Goal: Information Seeking & Learning: Learn about a topic

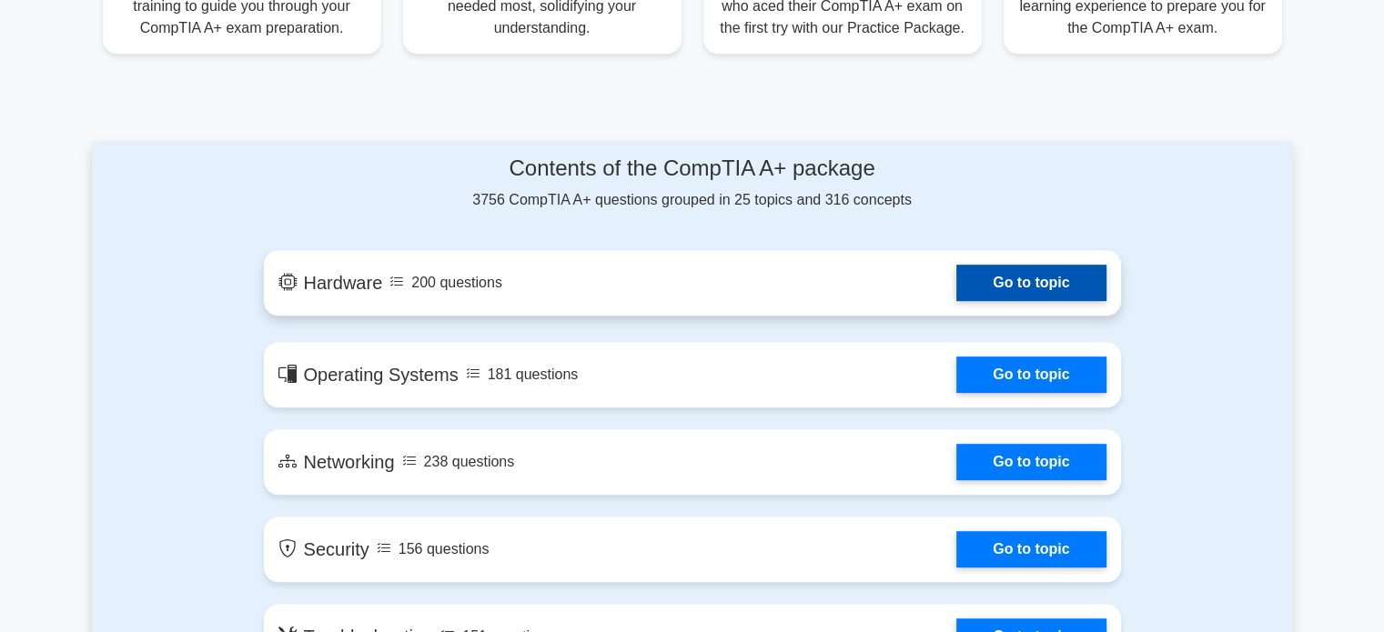
scroll to position [820, 0]
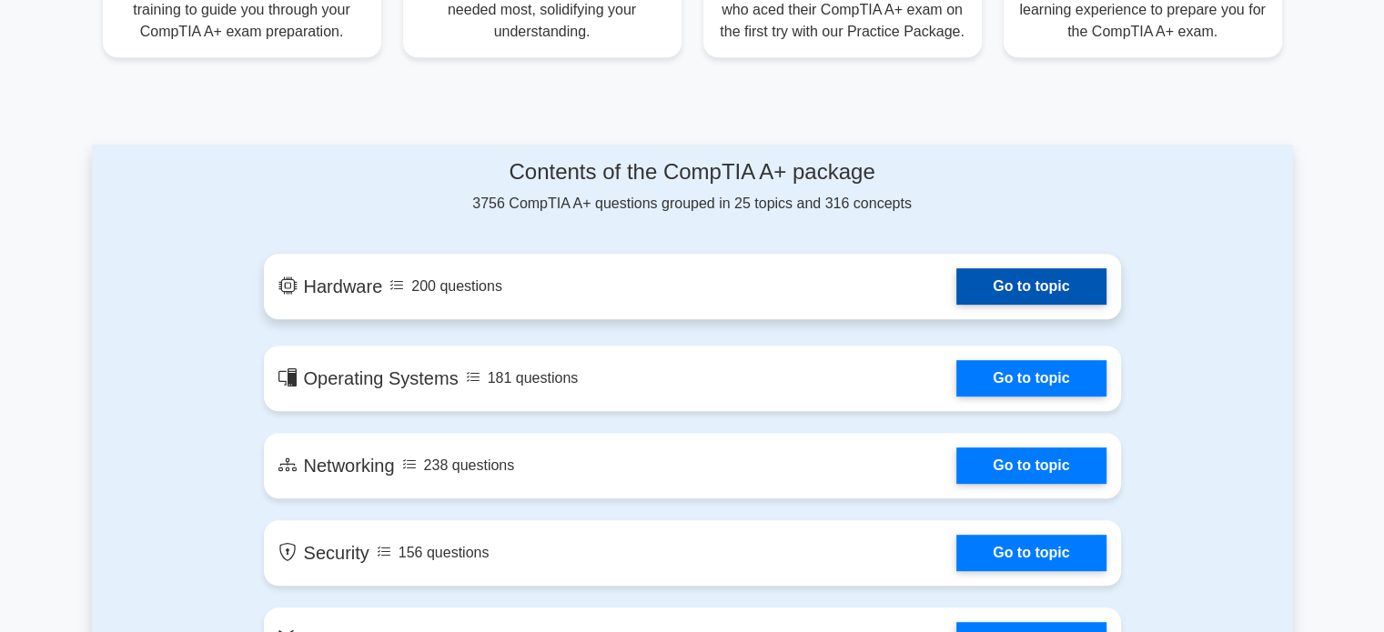
click at [1045, 293] on link "Go to topic" at bounding box center [1030, 286] width 149 height 36
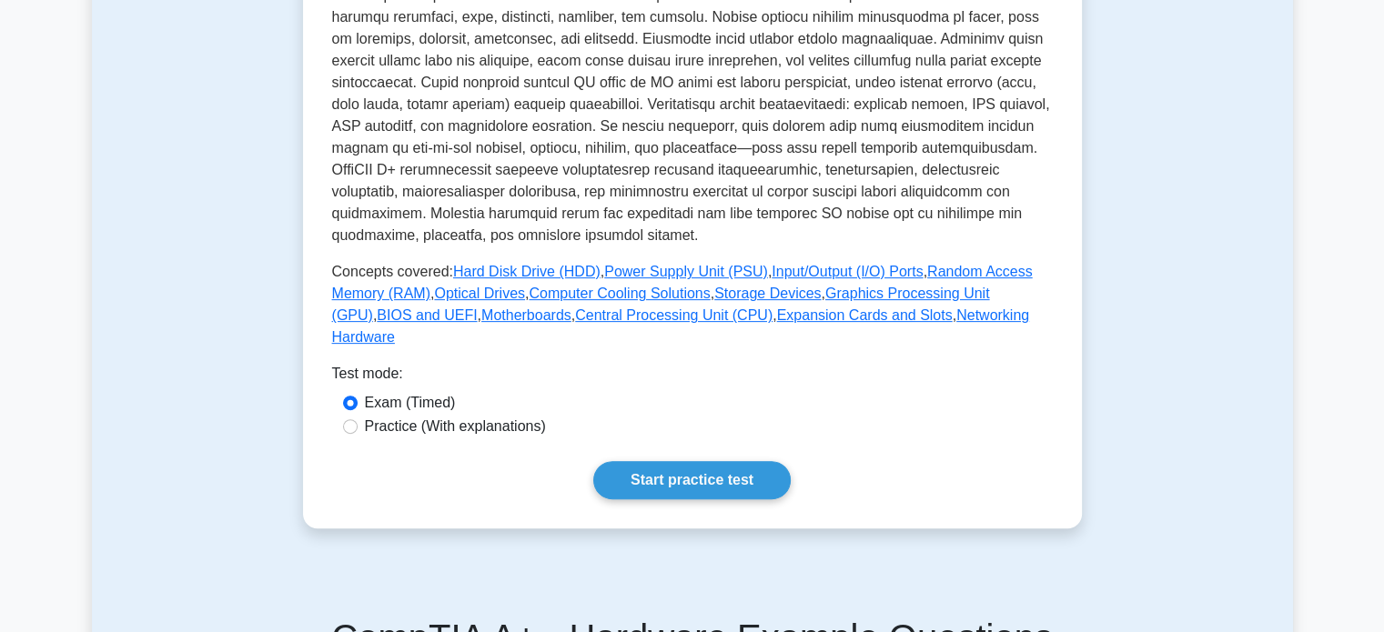
scroll to position [556, 0]
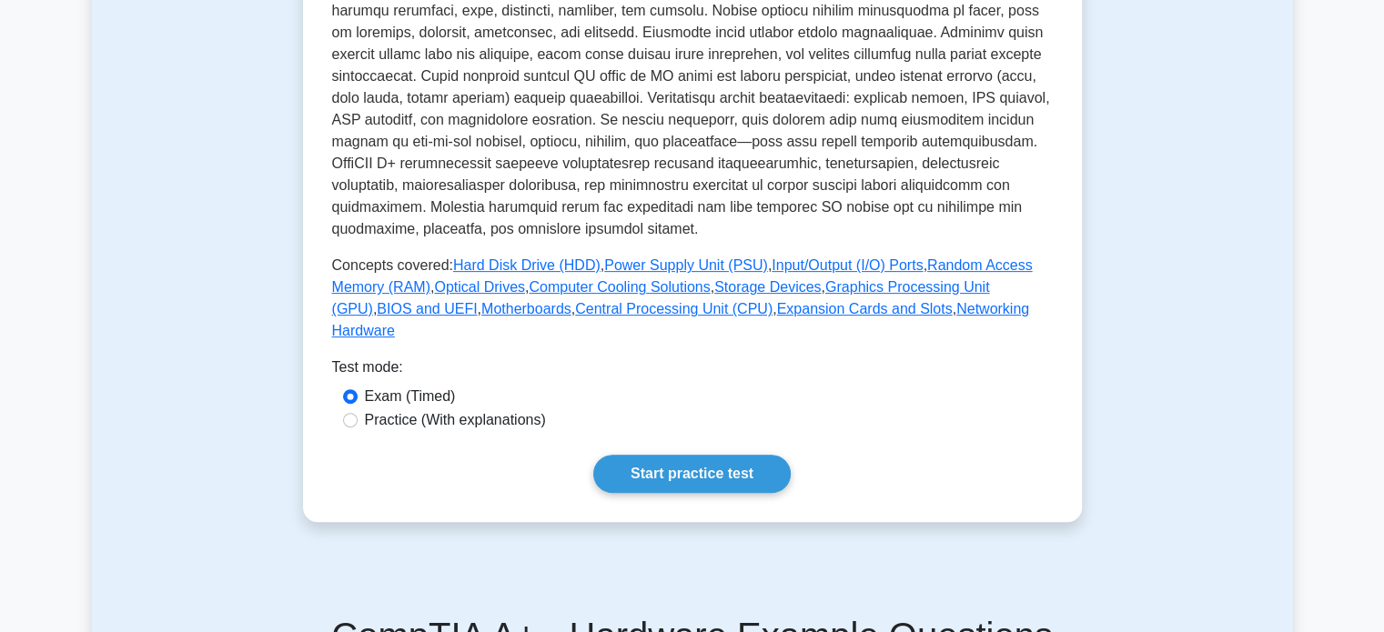
click at [392, 410] on label "Practice (With explanations)" at bounding box center [455, 421] width 181 height 22
click at [358, 413] on input "Practice (With explanations)" at bounding box center [350, 420] width 15 height 15
radio input "true"
click at [630, 455] on link "Start practice test" at bounding box center [691, 474] width 197 height 38
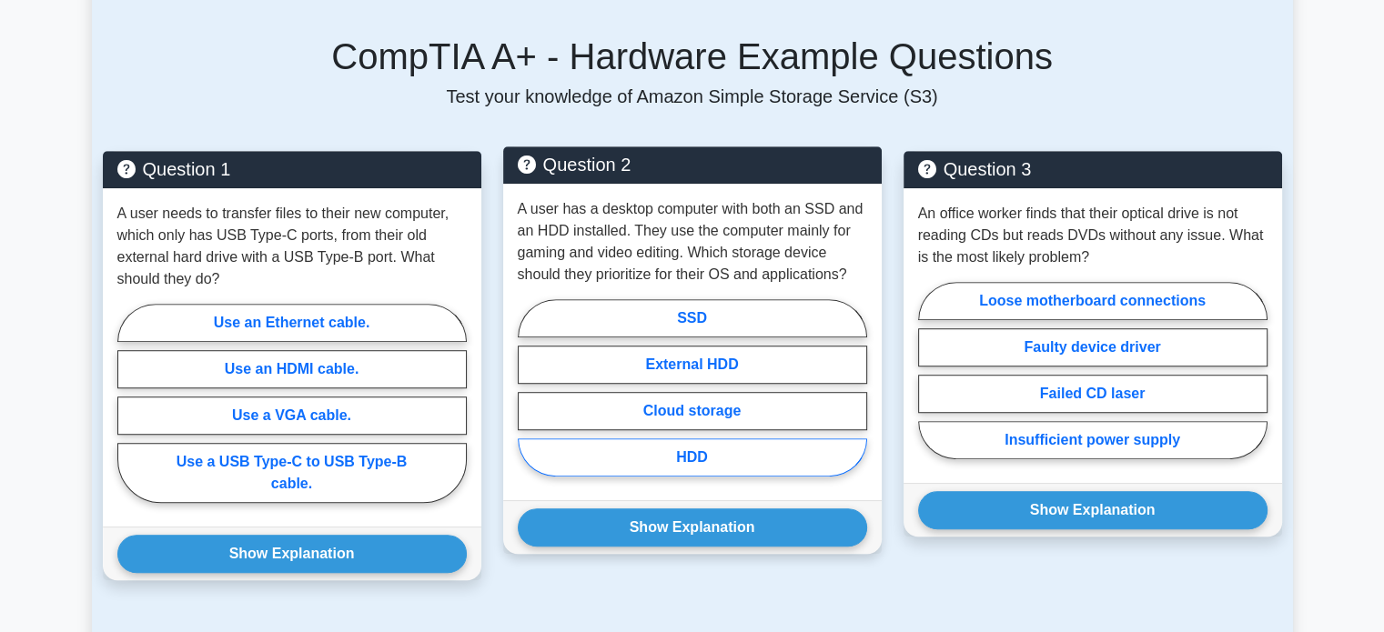
scroll to position [1139, 0]
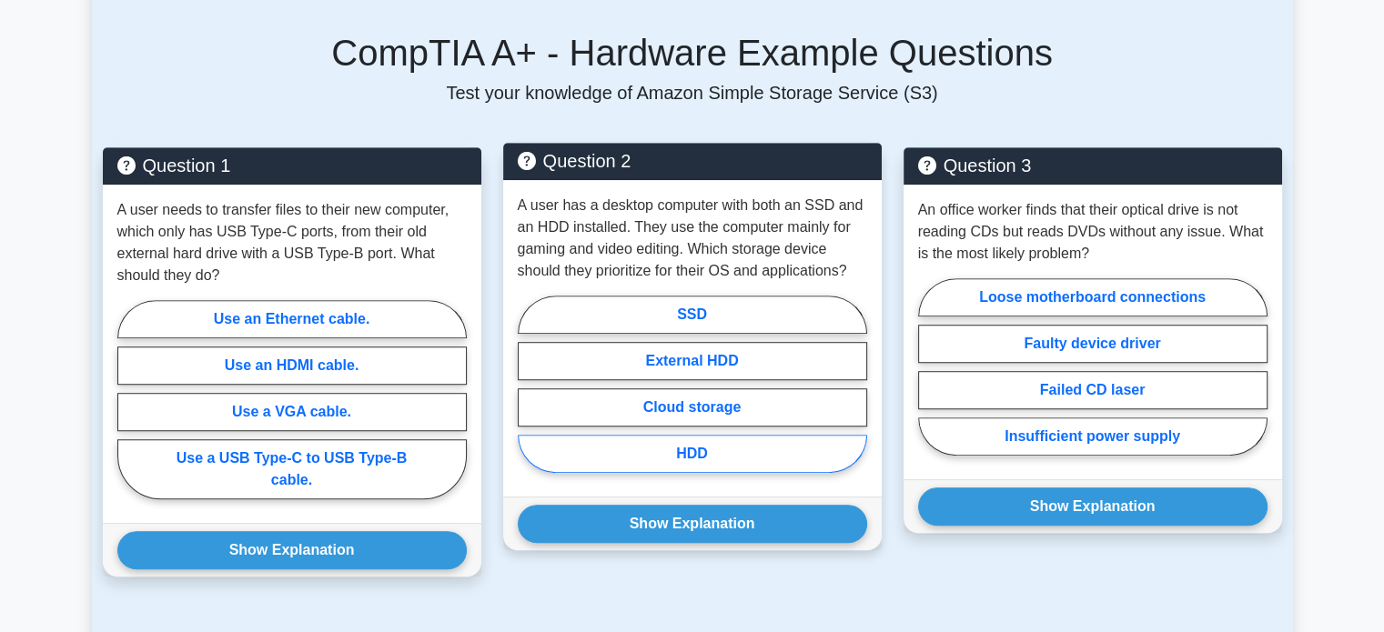
click at [840, 471] on div "A user has a desktop computer with both an SSD and an HDD installed. They use t…" at bounding box center [692, 338] width 379 height 317
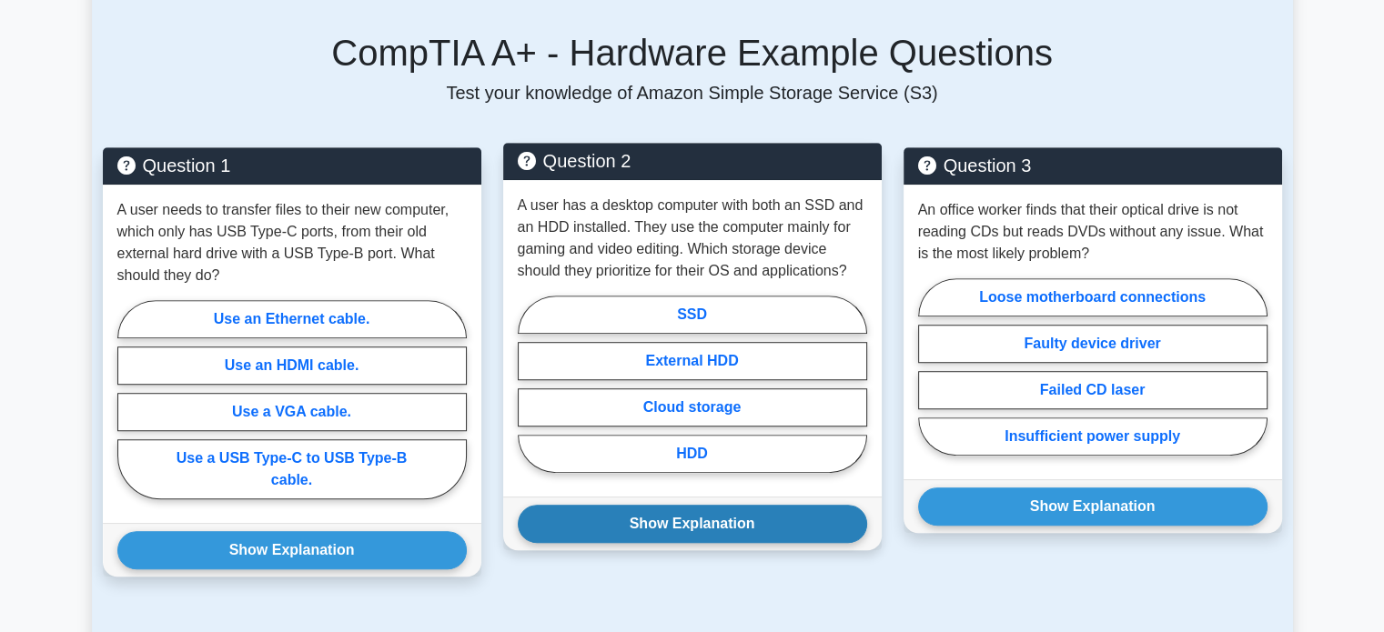
click at [692, 509] on button "Show Explanation" at bounding box center [692, 524] width 349 height 38
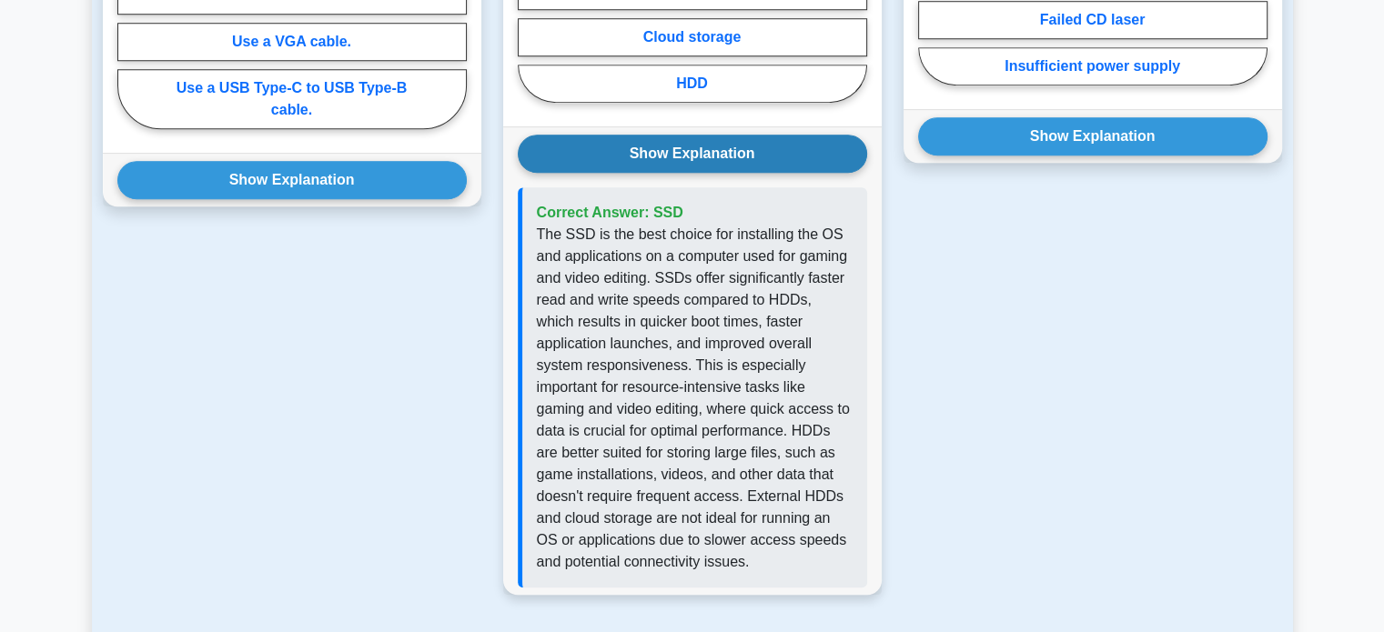
scroll to position [1514, 0]
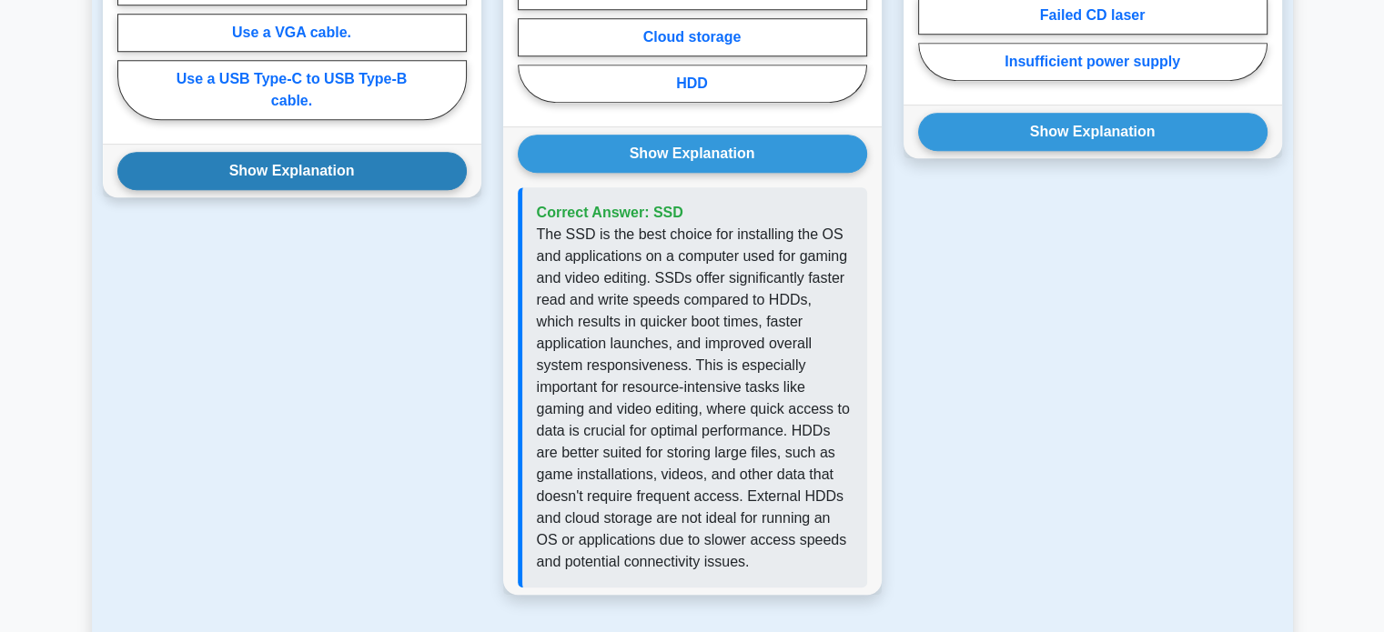
click at [352, 152] on button "Show Explanation" at bounding box center [291, 171] width 349 height 38
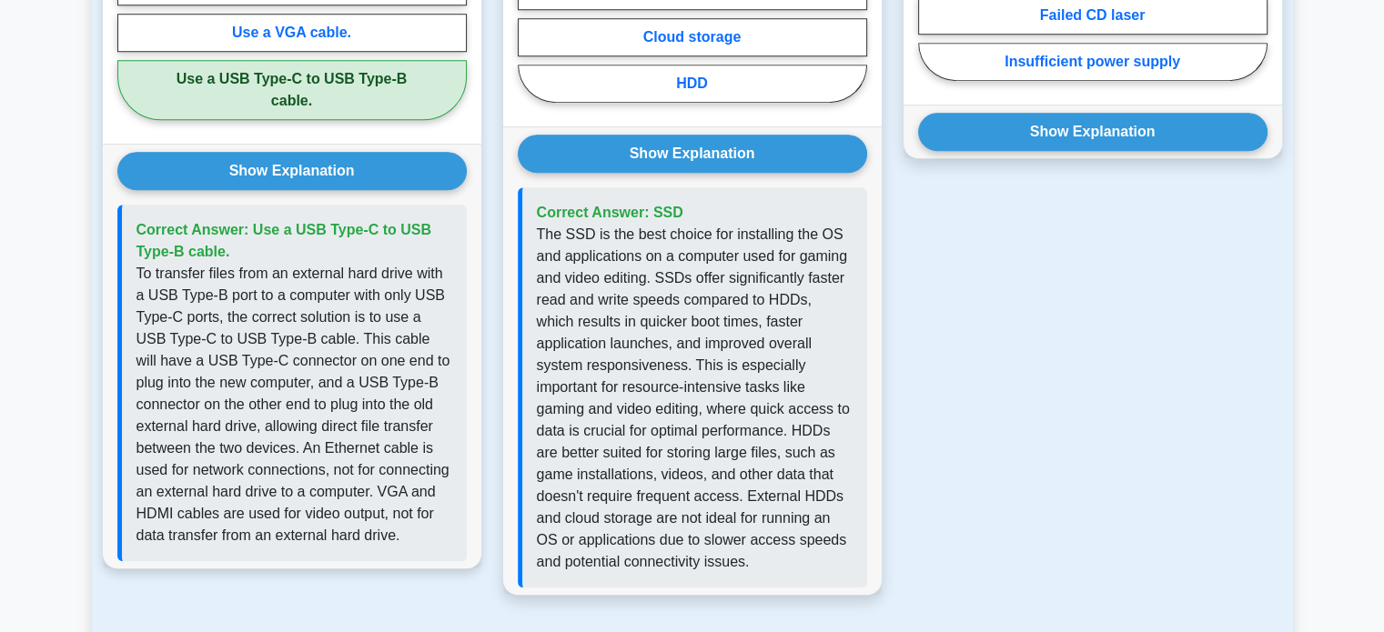
click at [376, 222] on p "Correct Answer: Use a USB Type-C to USB Type-B cable." at bounding box center [295, 241] width 316 height 44
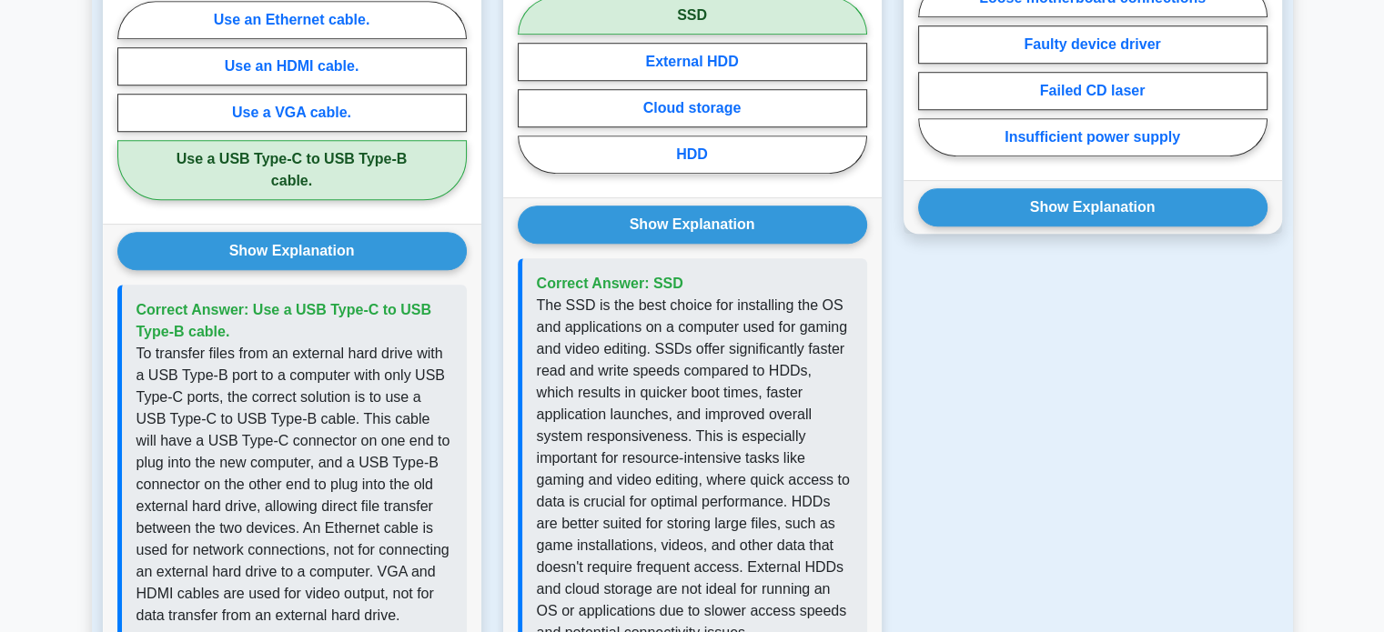
scroll to position [1441, 0]
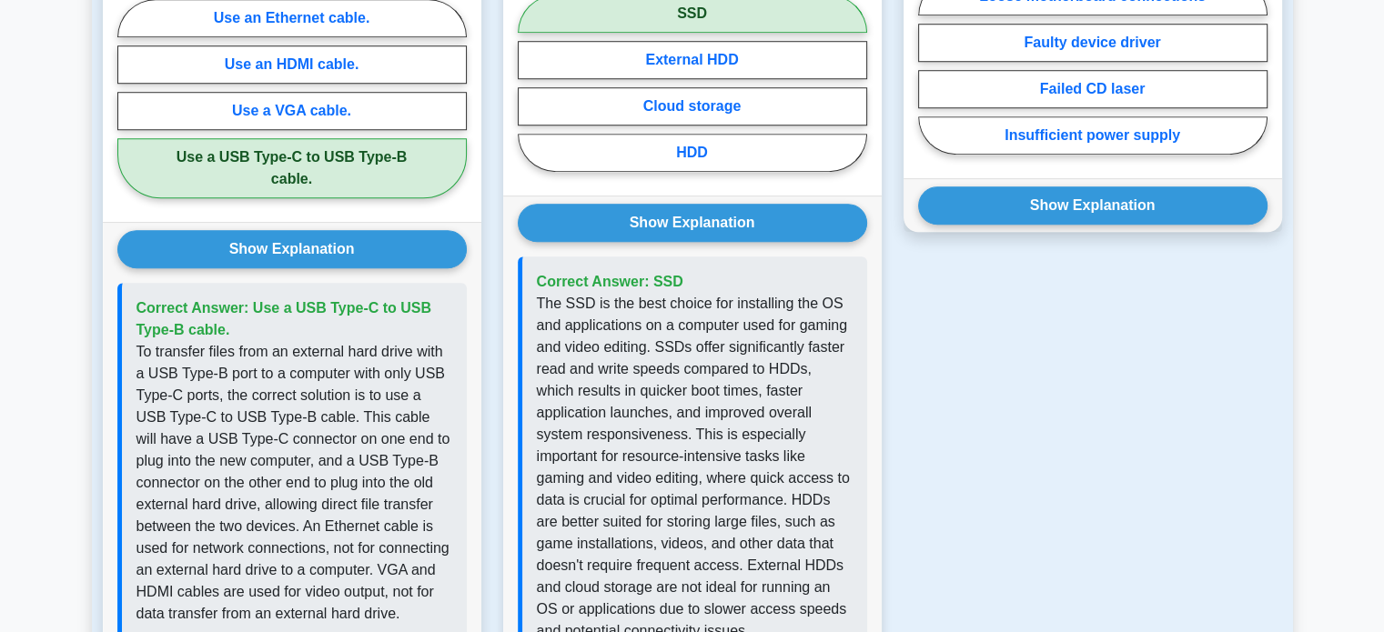
click at [775, 339] on p "The SSD is the best choice for installing the OS and applications on a computer…" at bounding box center [695, 467] width 316 height 349
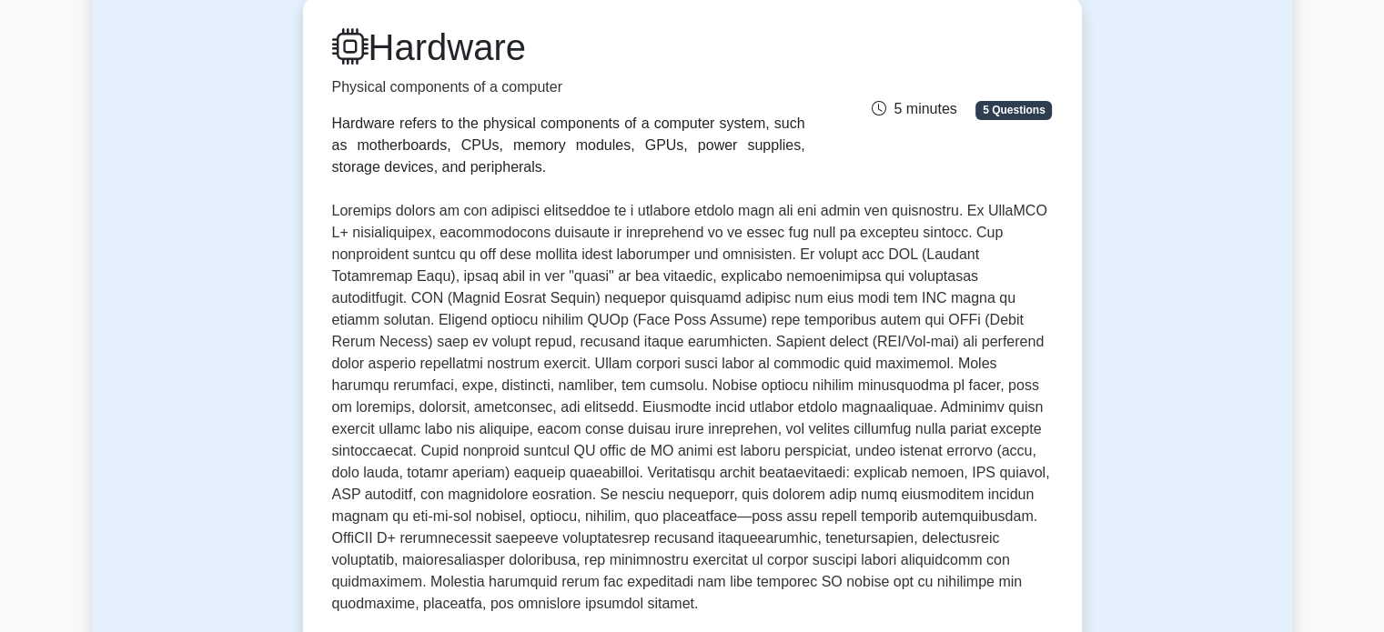
scroll to position [185, 0]
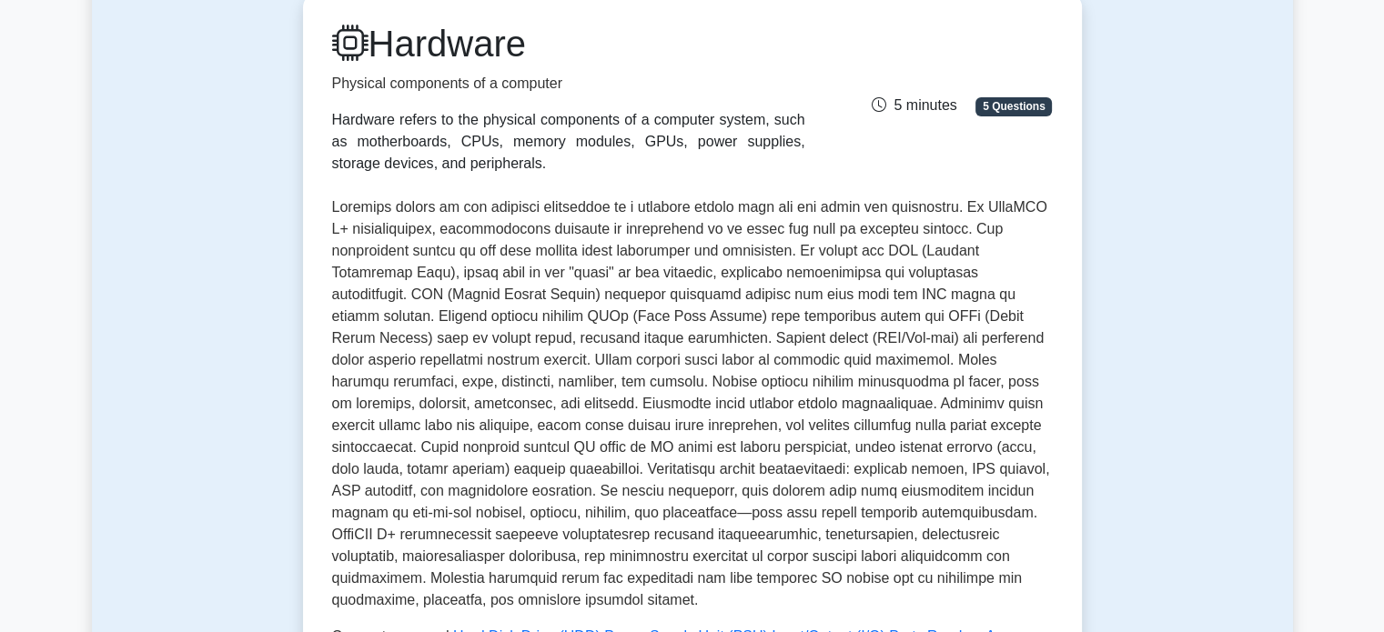
click at [536, 326] on p at bounding box center [692, 404] width 721 height 415
click at [642, 323] on p at bounding box center [692, 404] width 721 height 415
copy p "(Hard Disk Drives)"
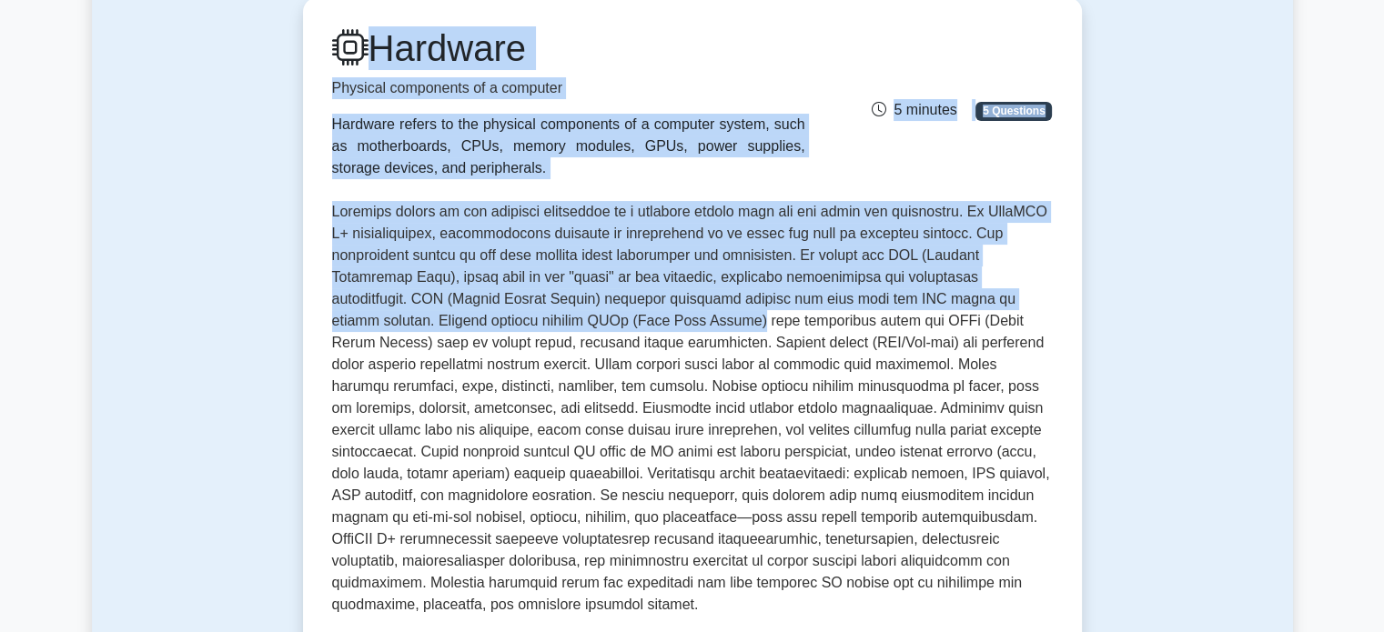
scroll to position [0, 0]
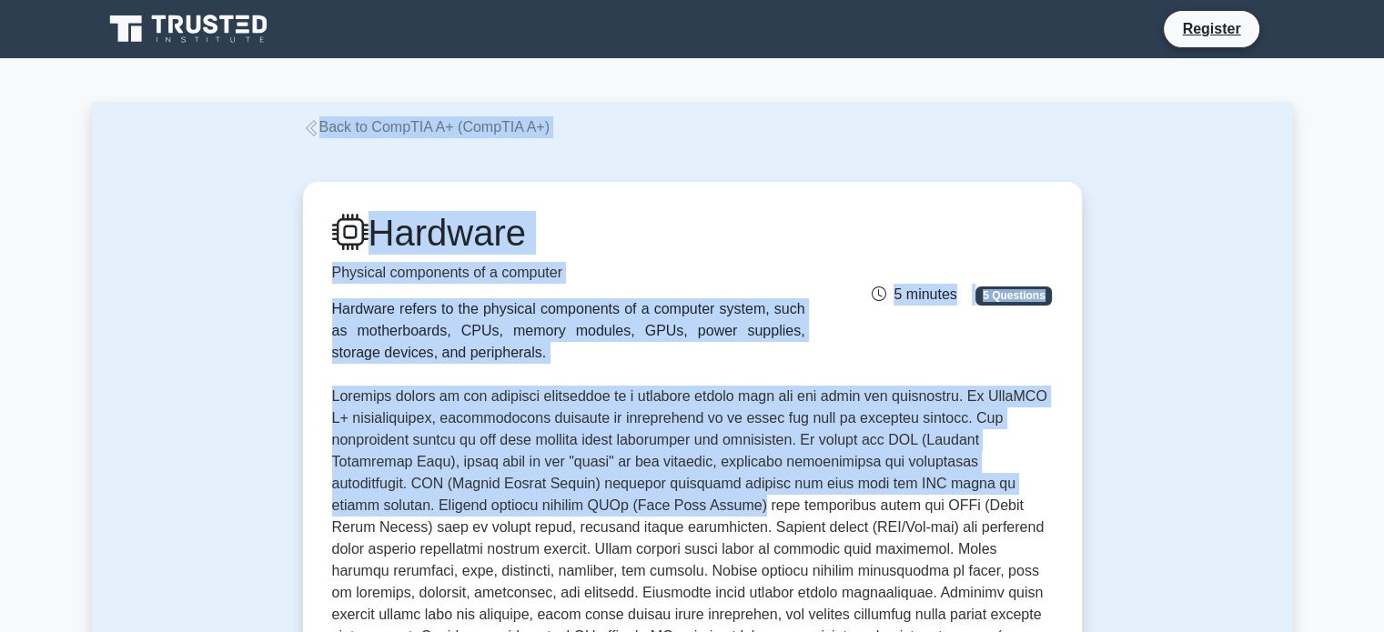
drag, startPoint x: 642, startPoint y: 323, endPoint x: 539, endPoint y: -110, distance: 445.2
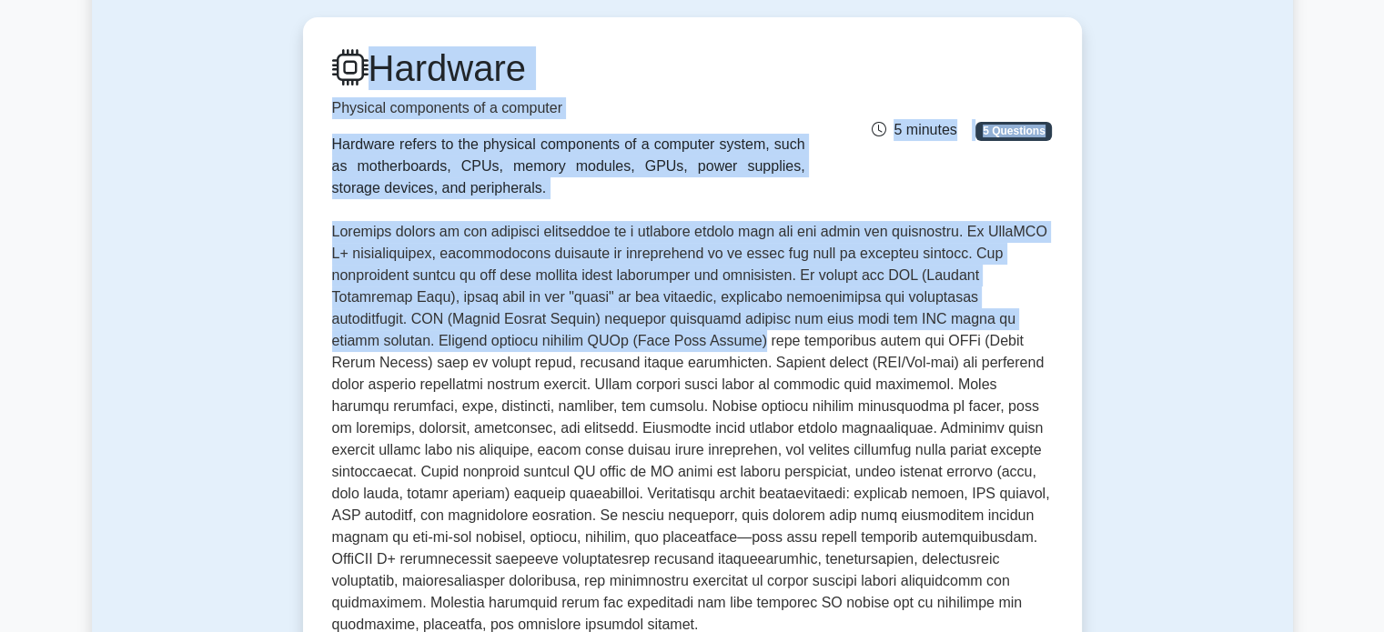
click at [831, 173] on div "Hardware Physical components of a computer Hardware refers to the physical comp…" at bounding box center [692, 122] width 743 height 153
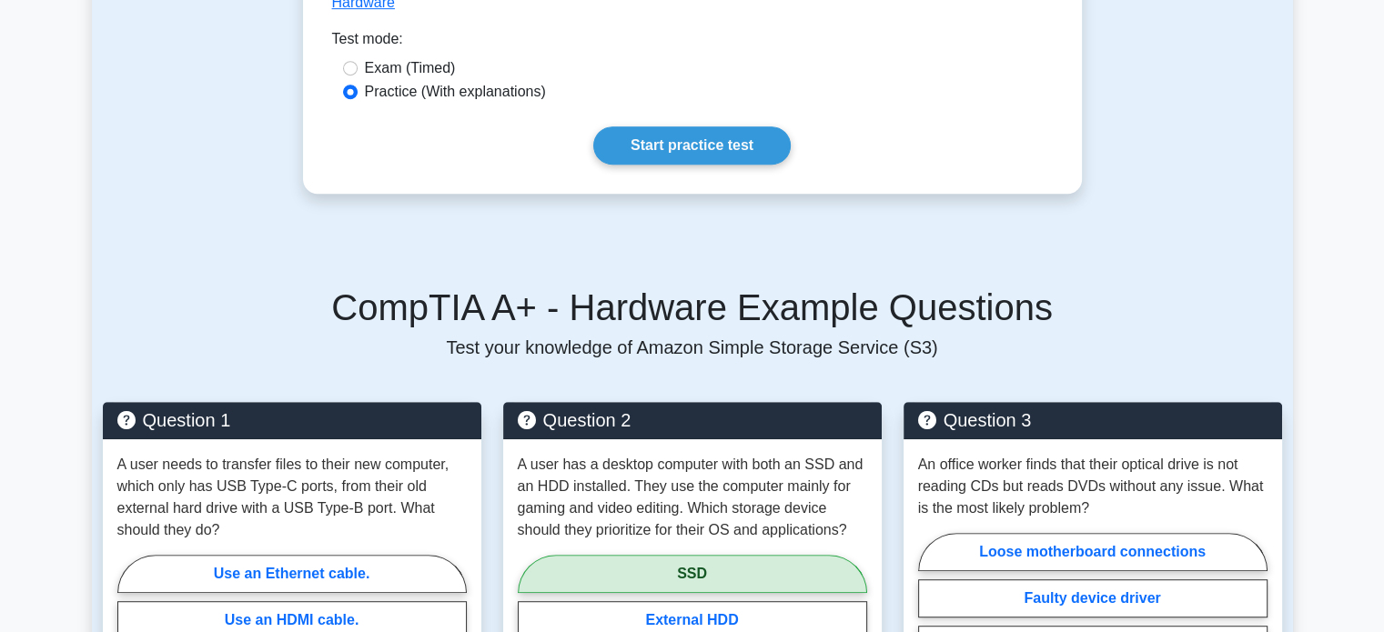
scroll to position [1044, 0]
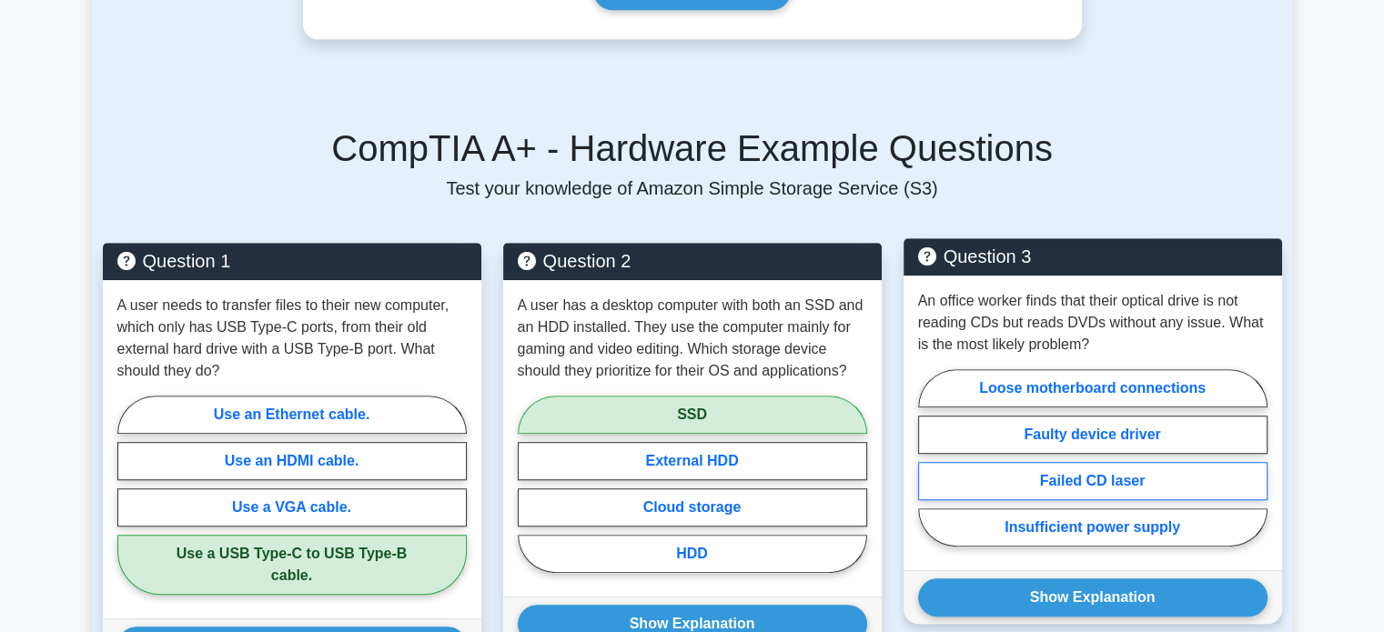
click at [1032, 462] on label "Failed CD laser" at bounding box center [1092, 481] width 349 height 38
click at [930, 459] on input "Failed CD laser" at bounding box center [924, 464] width 12 height 12
radio input "true"
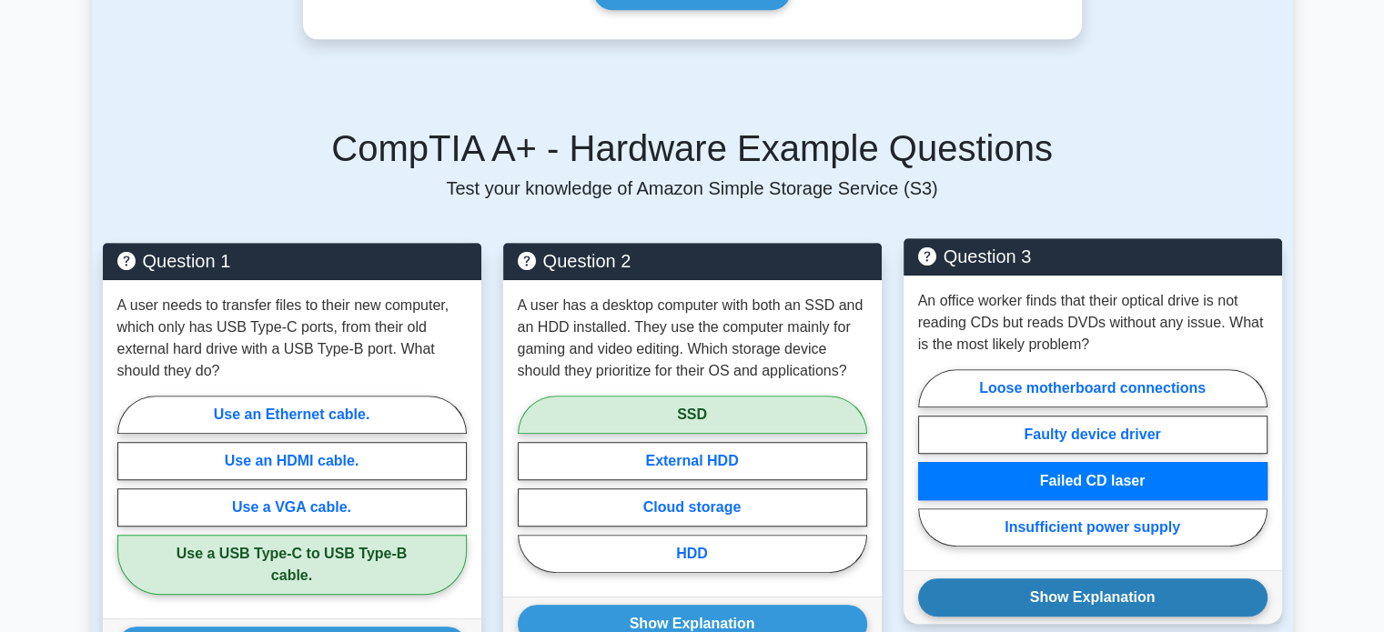
click at [1021, 579] on button "Show Explanation" at bounding box center [1092, 598] width 349 height 38
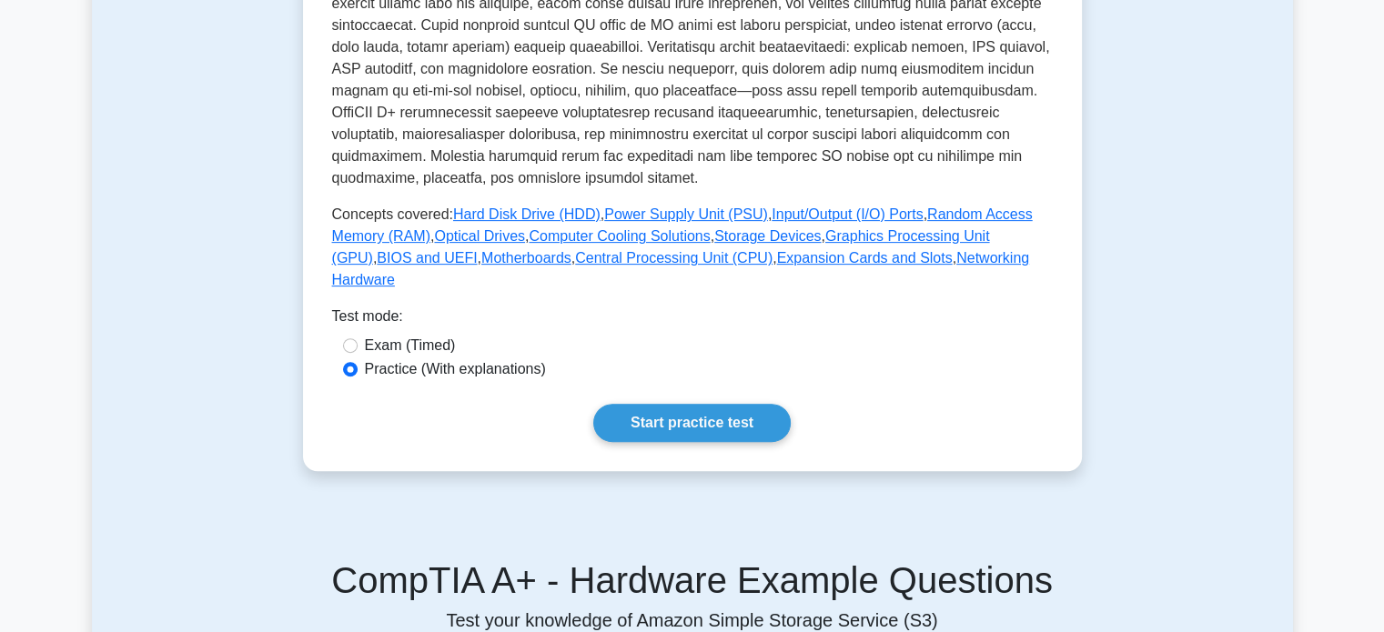
scroll to position [602, 0]
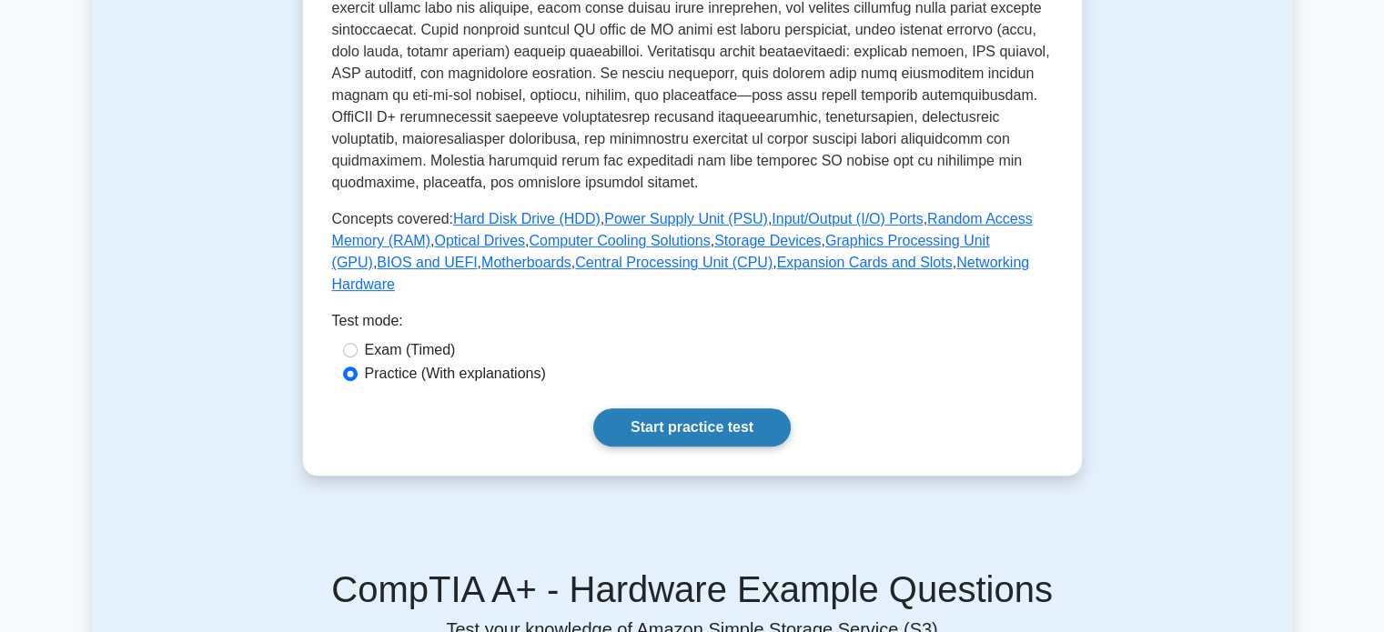
click at [731, 414] on link "Start practice test" at bounding box center [691, 428] width 197 height 38
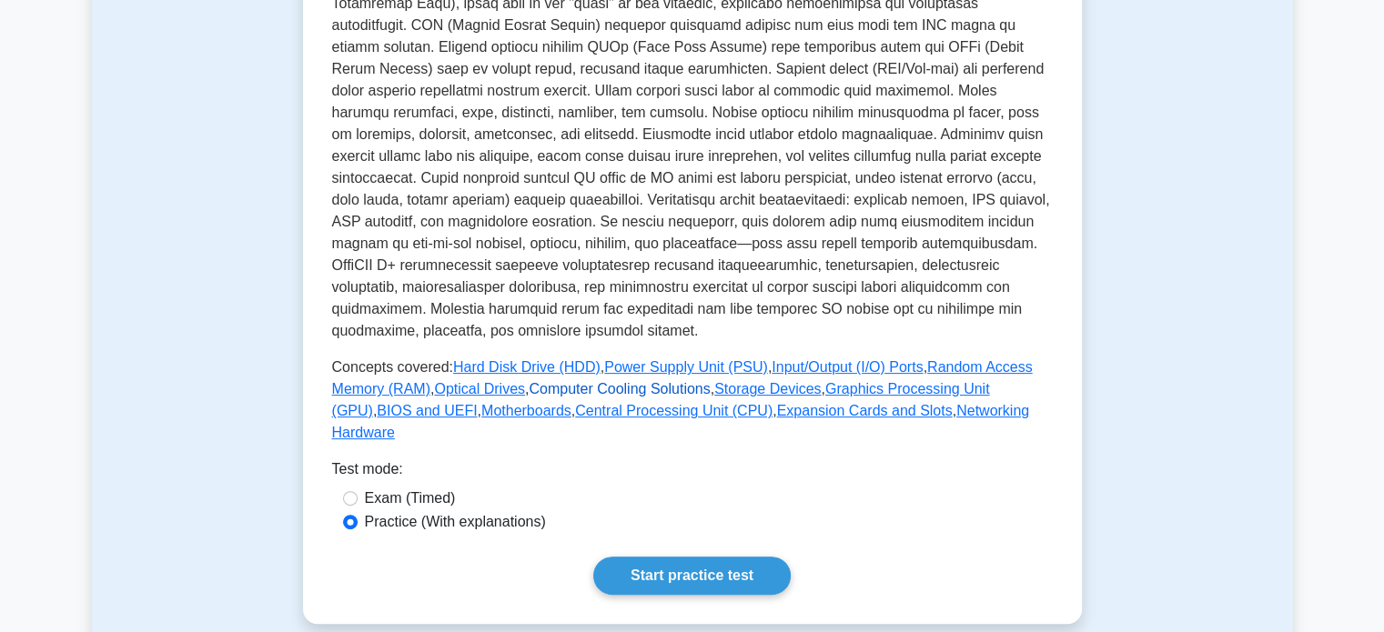
scroll to position [512, 0]
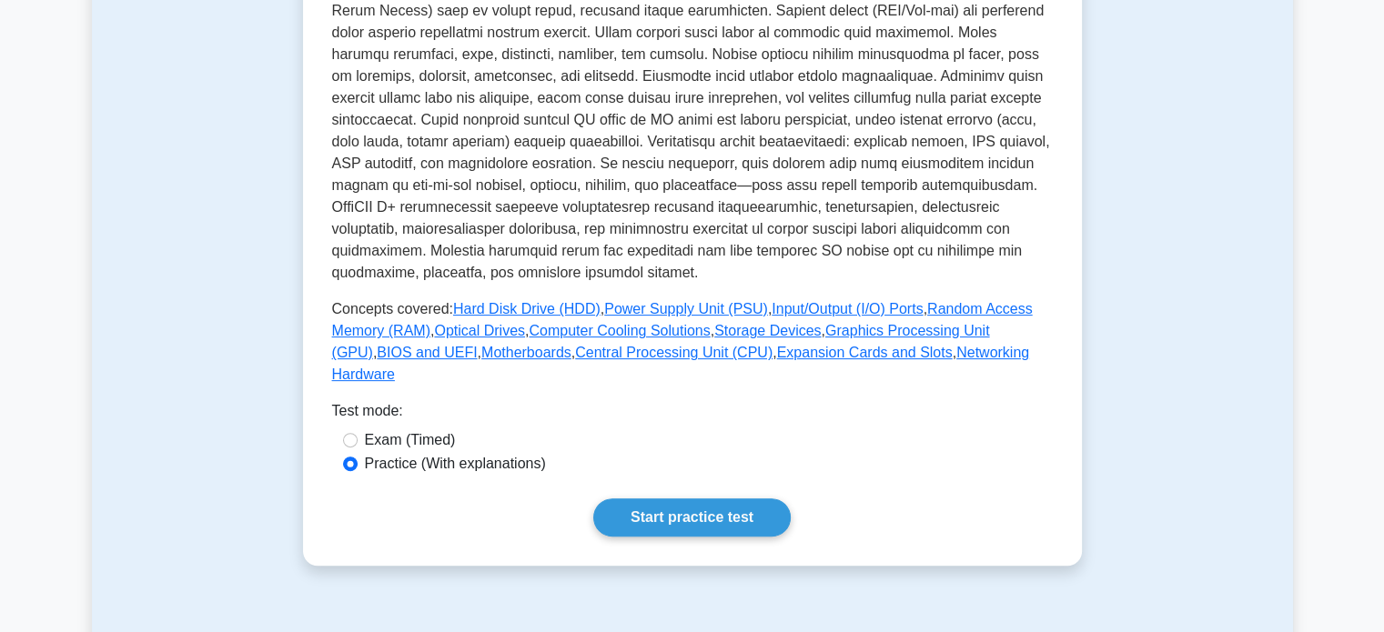
click at [359, 430] on div "Exam (Timed)" at bounding box center [692, 441] width 699 height 22
click at [346, 433] on input "Exam (Timed)" at bounding box center [350, 440] width 15 height 15
radio input "true"
click at [622, 499] on link "Start practice test" at bounding box center [691, 518] width 197 height 38
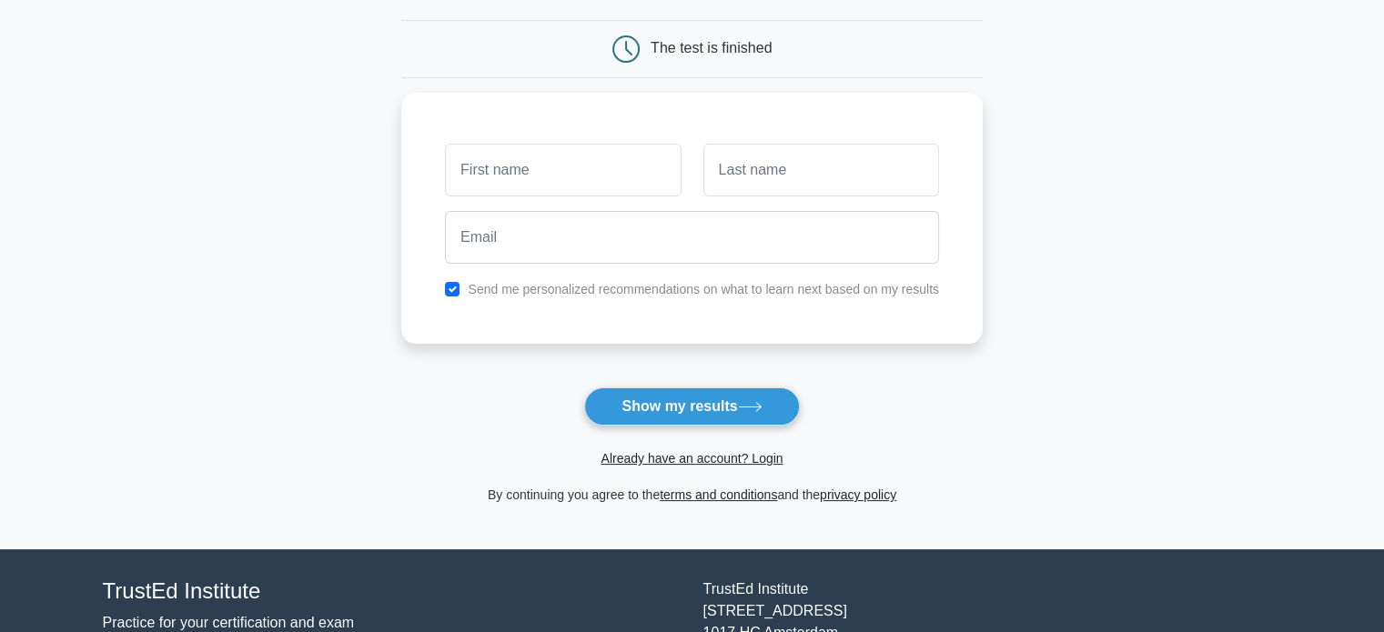
scroll to position [166, 0]
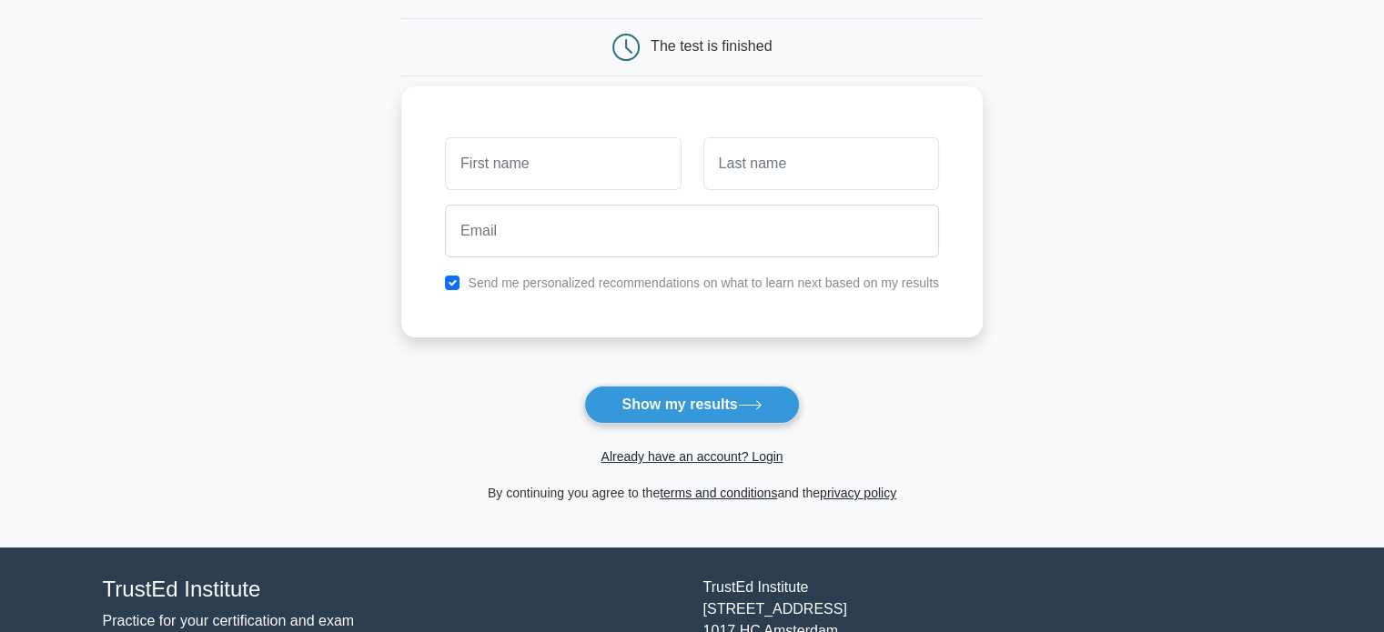
click at [617, 187] on input "text" at bounding box center [563, 163] width 236 height 53
type input "Cuma"
click at [774, 150] on input "text" at bounding box center [821, 163] width 236 height 53
type input "Mrashula"
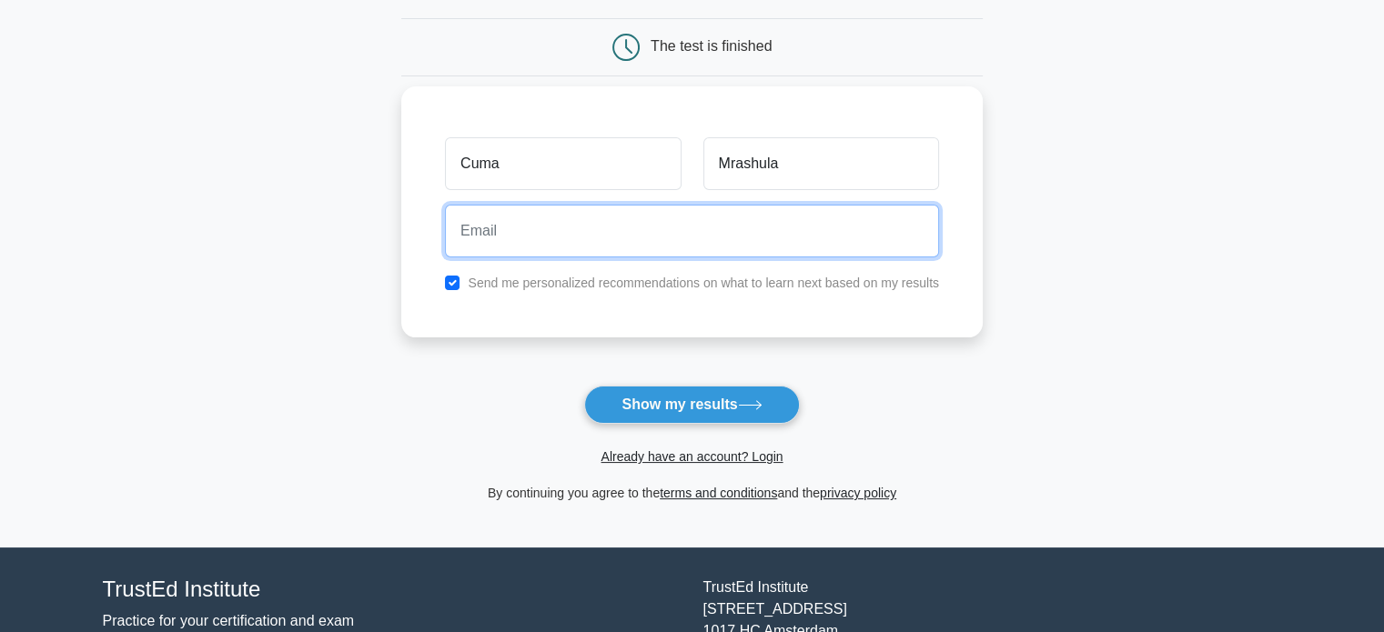
click at [630, 252] on input "email" at bounding box center [692, 231] width 494 height 53
type input "mrashulacuma2@gmail.com"
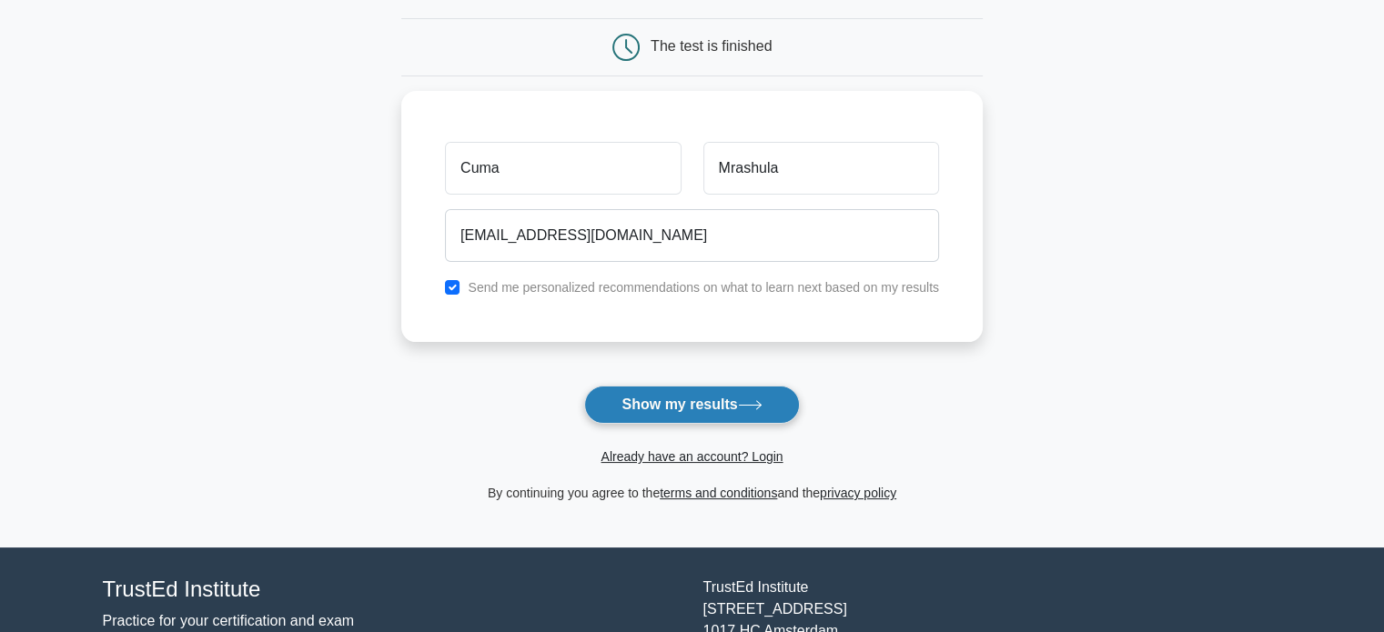
click at [679, 404] on button "Show my results" at bounding box center [691, 405] width 215 height 38
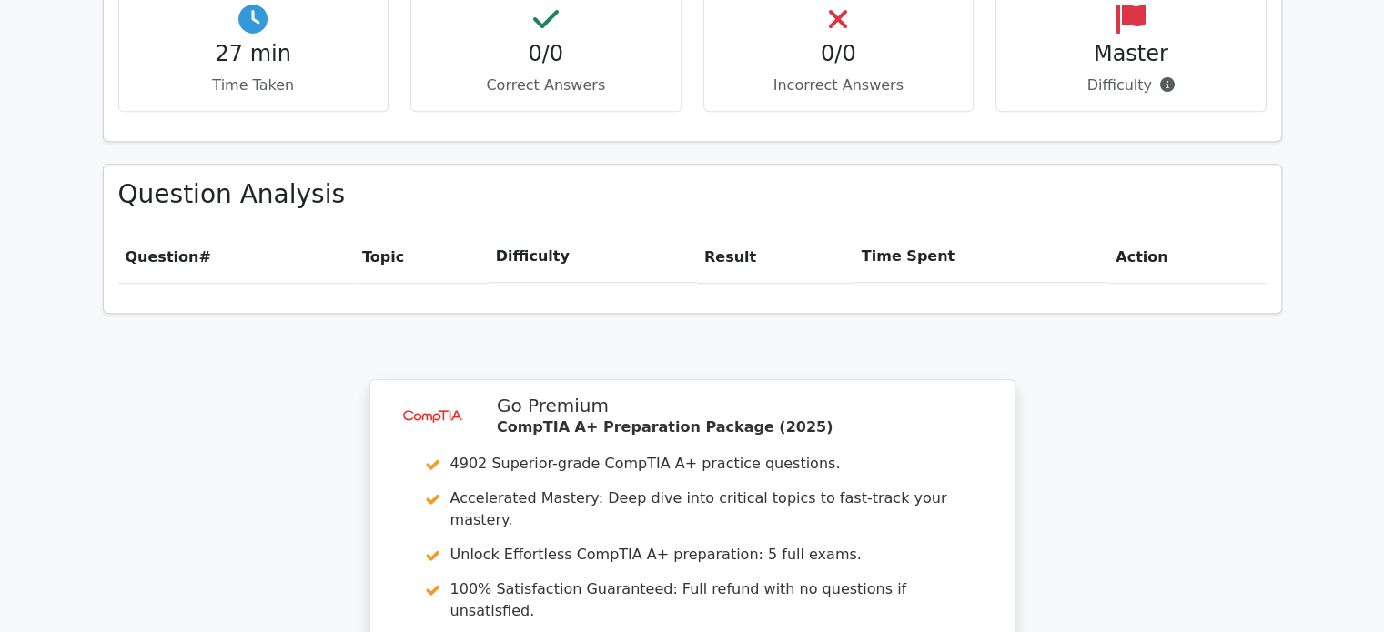
scroll to position [1117, 0]
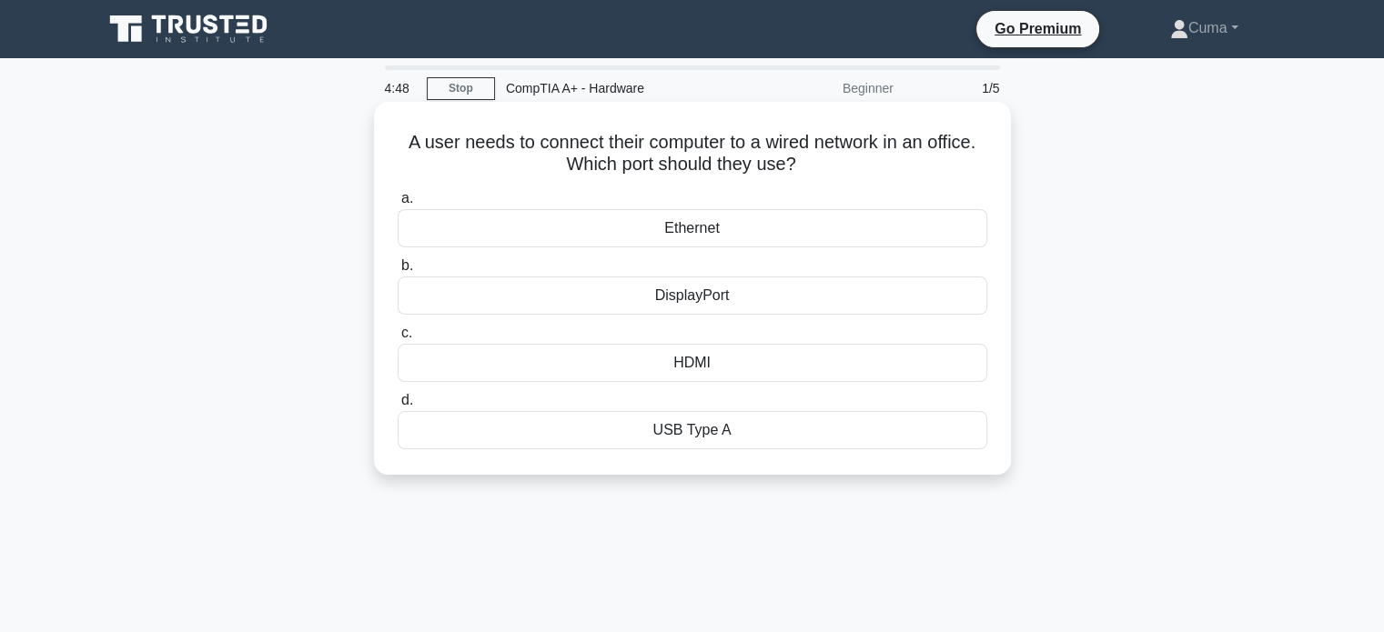
click at [717, 210] on div "Ethernet" at bounding box center [693, 228] width 590 height 38
click at [398, 205] on input "a. Ethernet" at bounding box center [398, 199] width 0 height 12
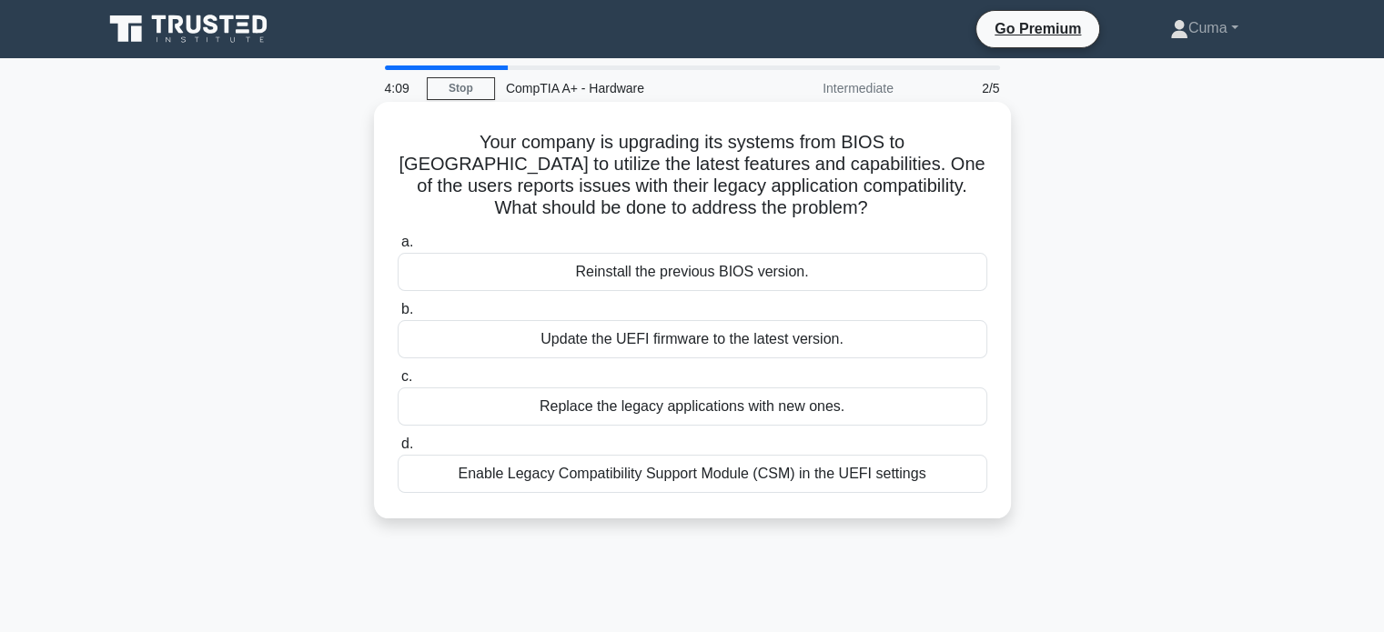
click at [683, 482] on div "Enable Legacy Compatibility Support Module (CSM) in the UEFI settings" at bounding box center [693, 474] width 590 height 38
click at [398, 450] on input "d. Enable Legacy Compatibility Support Module (CSM) in the UEFI settings" at bounding box center [398, 445] width 0 height 12
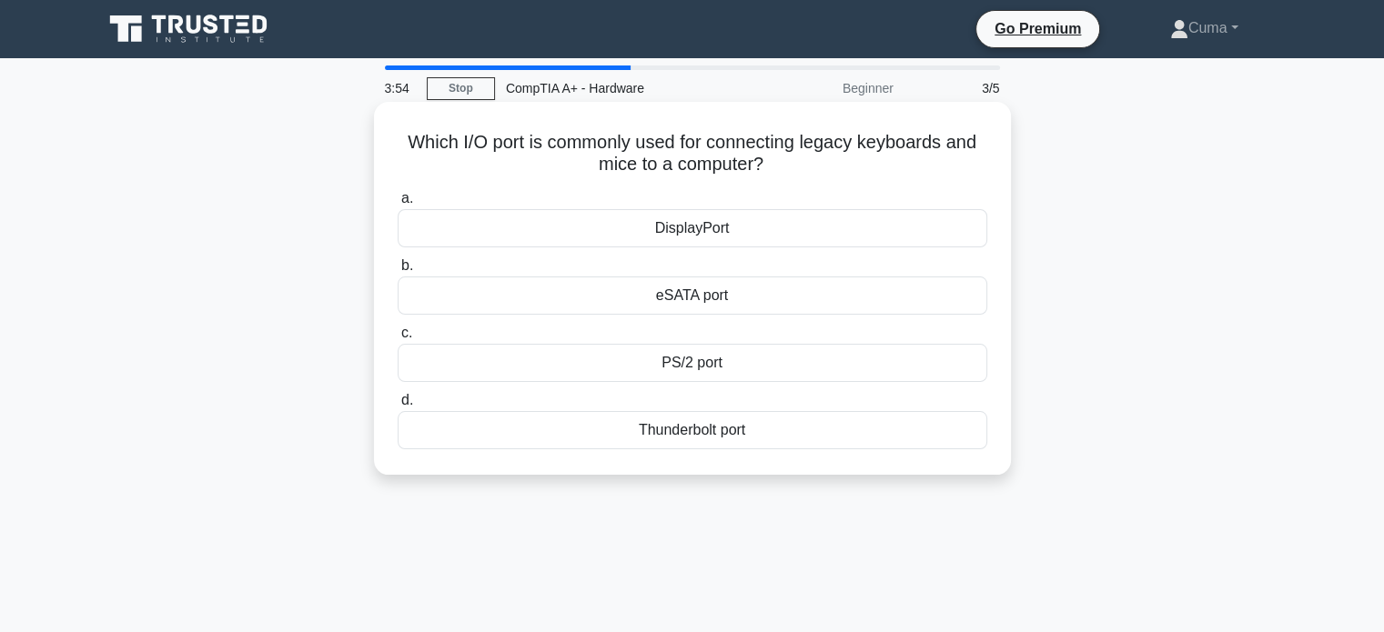
click at [766, 221] on div "DisplayPort" at bounding box center [693, 228] width 590 height 38
click at [398, 205] on input "a. DisplayPort" at bounding box center [398, 199] width 0 height 12
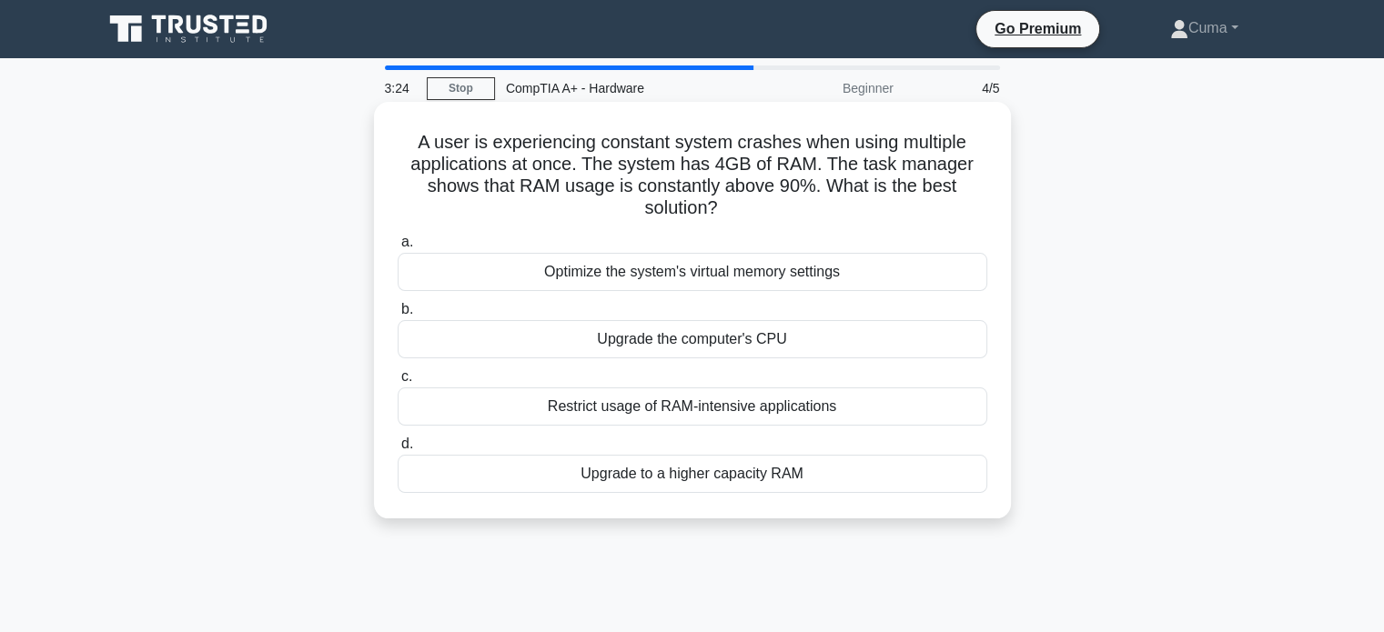
click at [664, 463] on div "Upgrade to a higher capacity RAM" at bounding box center [693, 474] width 590 height 38
click at [398, 450] on input "d. Upgrade to a higher capacity RAM" at bounding box center [398, 445] width 0 height 12
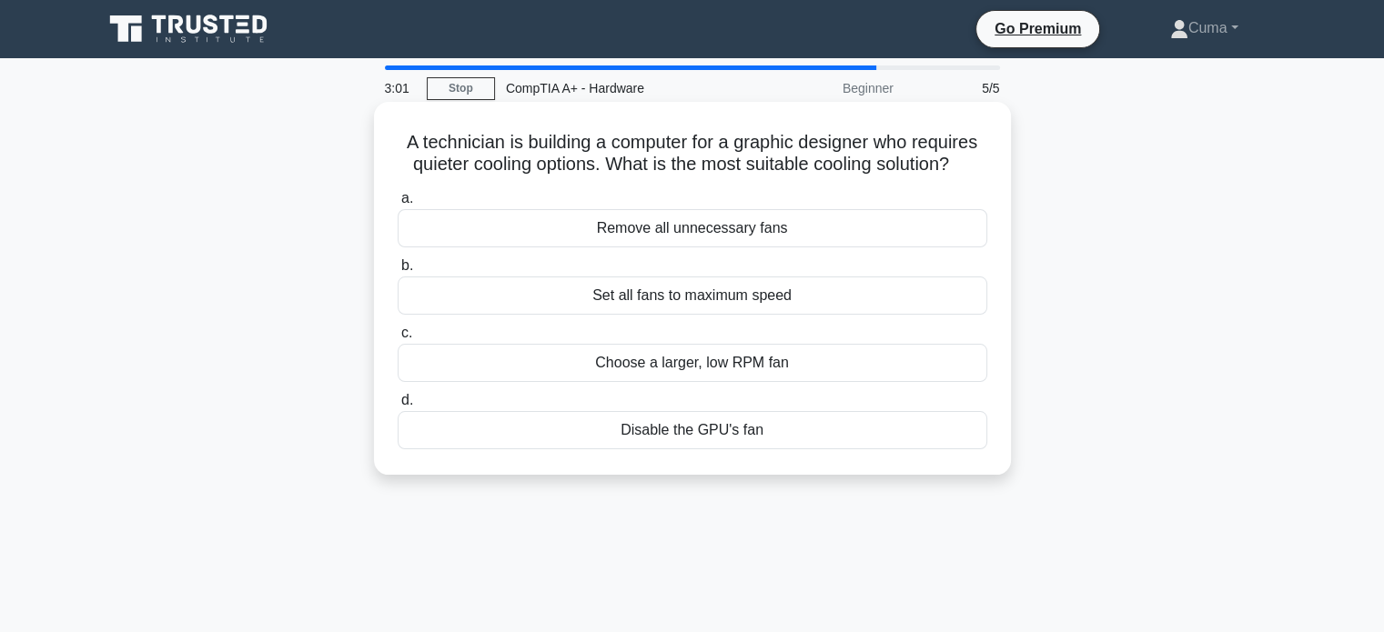
click at [725, 300] on div "Set all fans to maximum speed" at bounding box center [693, 296] width 590 height 38
click at [398, 272] on input "b. Set all fans to maximum speed" at bounding box center [398, 266] width 0 height 12
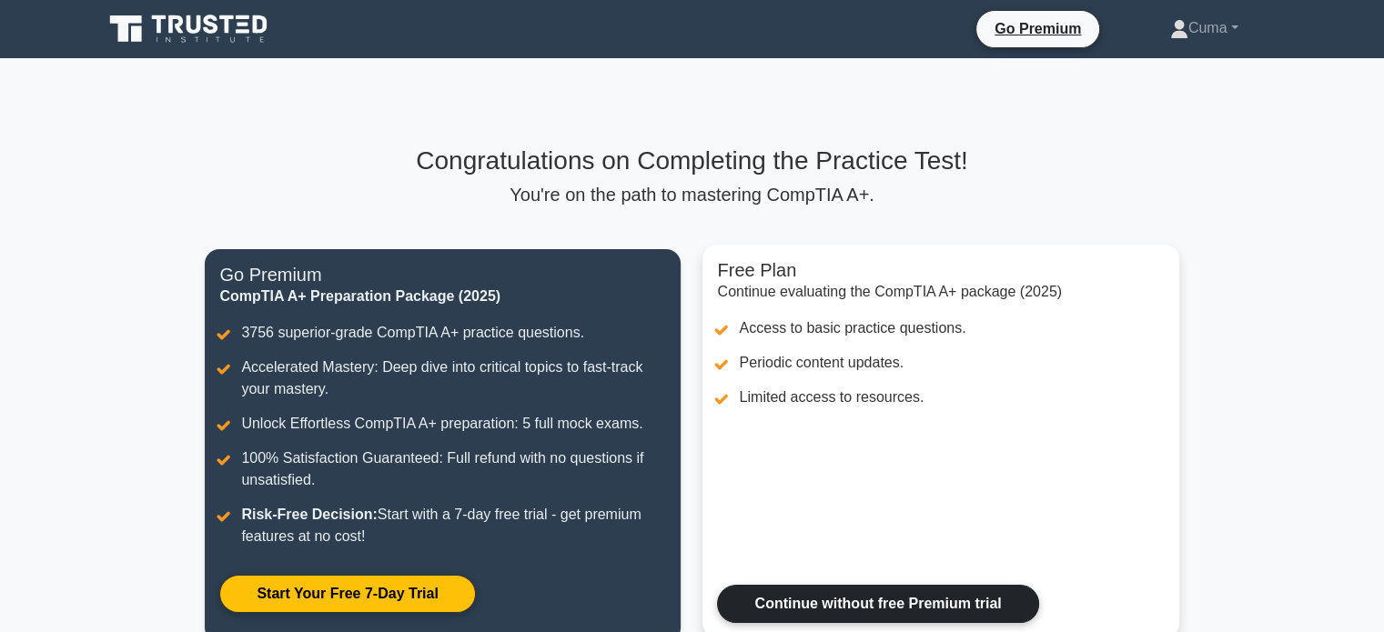
drag, startPoint x: 0, startPoint y: 0, endPoint x: 719, endPoint y: 376, distance: 811.2
click at [719, 585] on link "Continue without free Premium trial" at bounding box center [877, 604] width 321 height 38
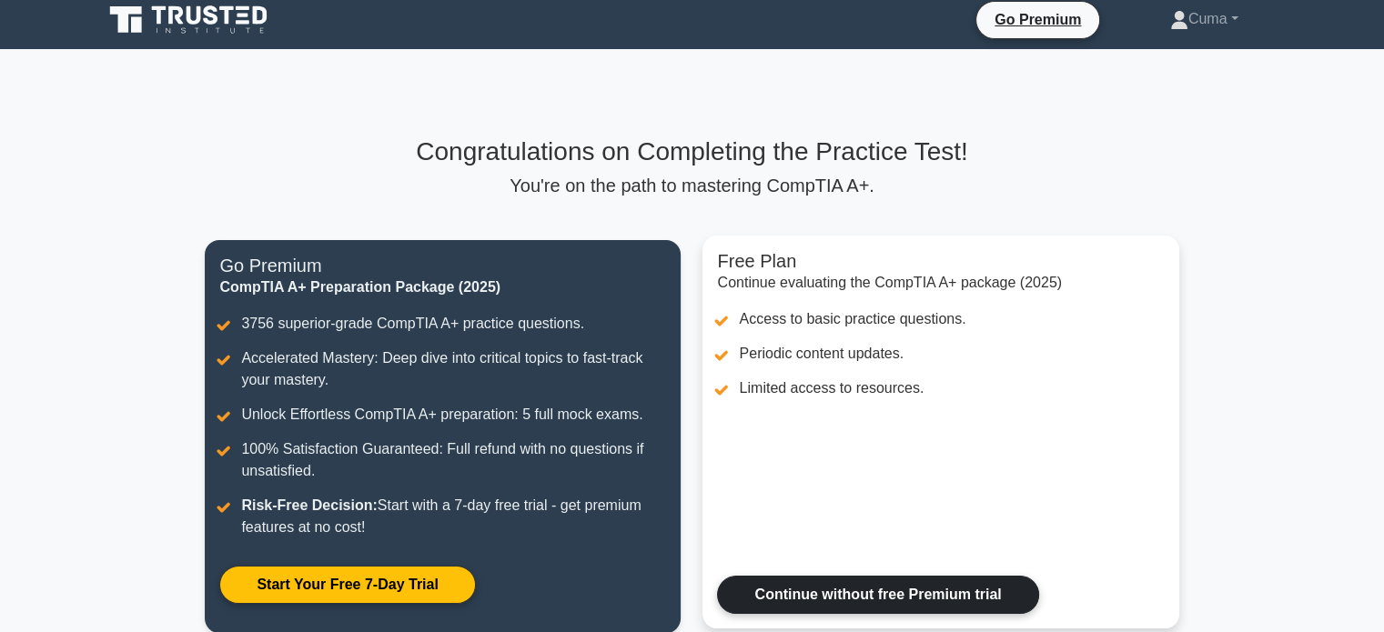
scroll to position [7, 0]
